Goal: Task Accomplishment & Management: Manage account settings

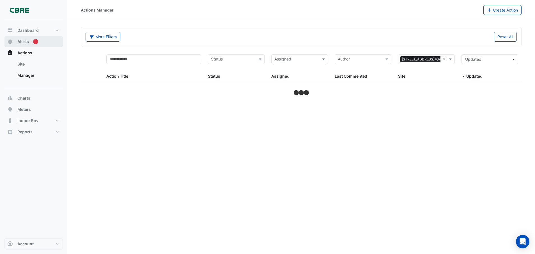
select select "***"
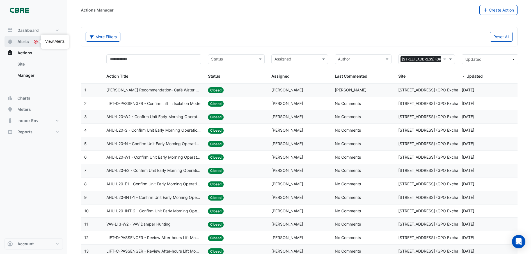
click at [31, 42] on button "Alerts" at bounding box center [33, 41] width 58 height 11
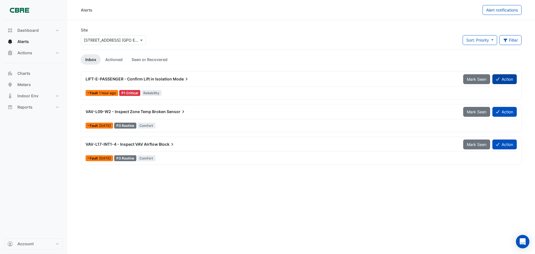
click at [502, 76] on button "Action" at bounding box center [505, 79] width 24 height 10
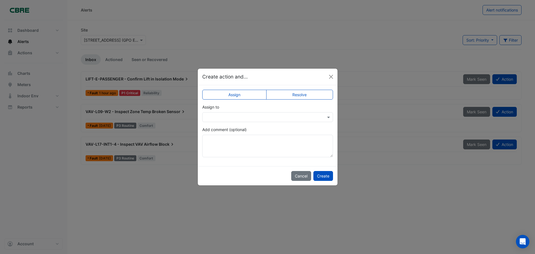
click at [307, 92] on label "Resolve" at bounding box center [299, 95] width 67 height 10
click at [327, 177] on button "Create" at bounding box center [324, 176] width 20 height 10
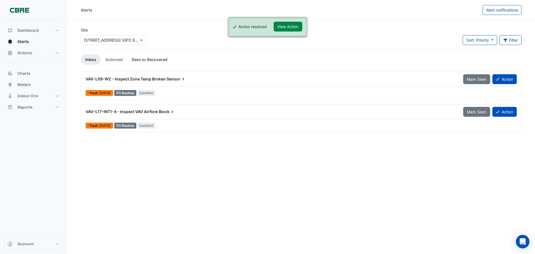
click at [155, 60] on link "Seen or Recovered" at bounding box center [149, 59] width 45 height 10
